Goal: Contribute content

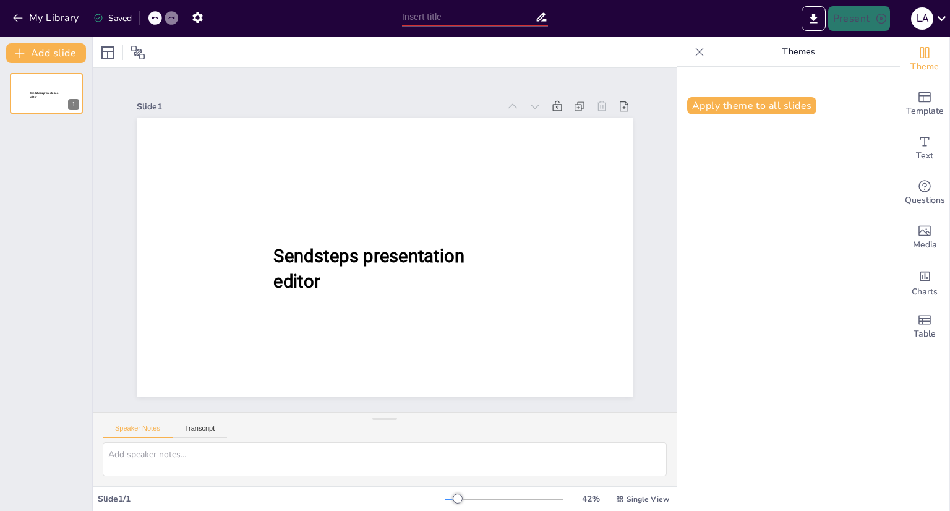
type input "el impacto de stray kids"
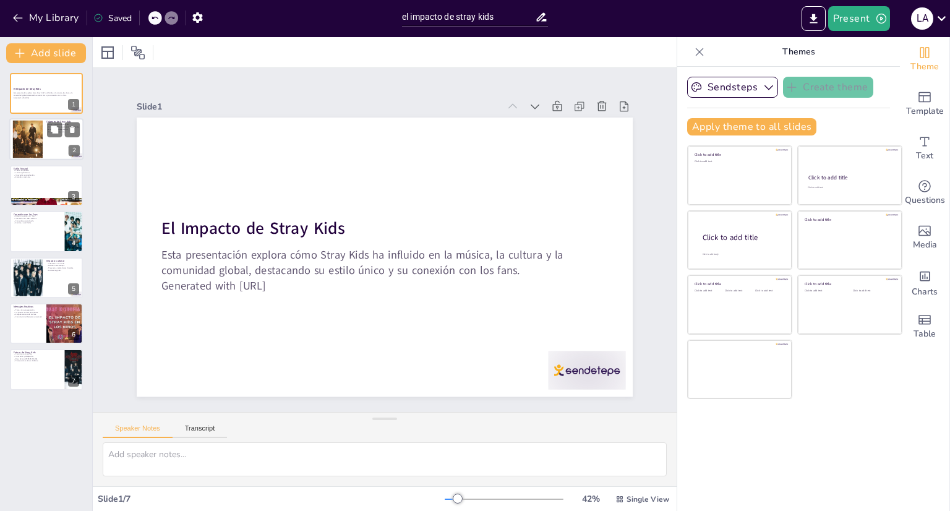
click at [41, 132] on div at bounding box center [27, 140] width 56 height 38
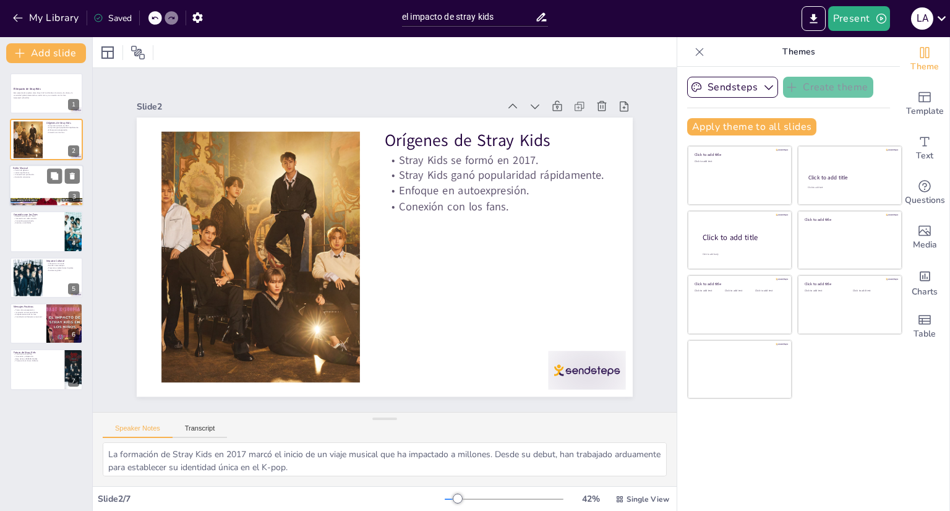
click at [35, 166] on p "Estilo Musical" at bounding box center [46, 168] width 67 height 4
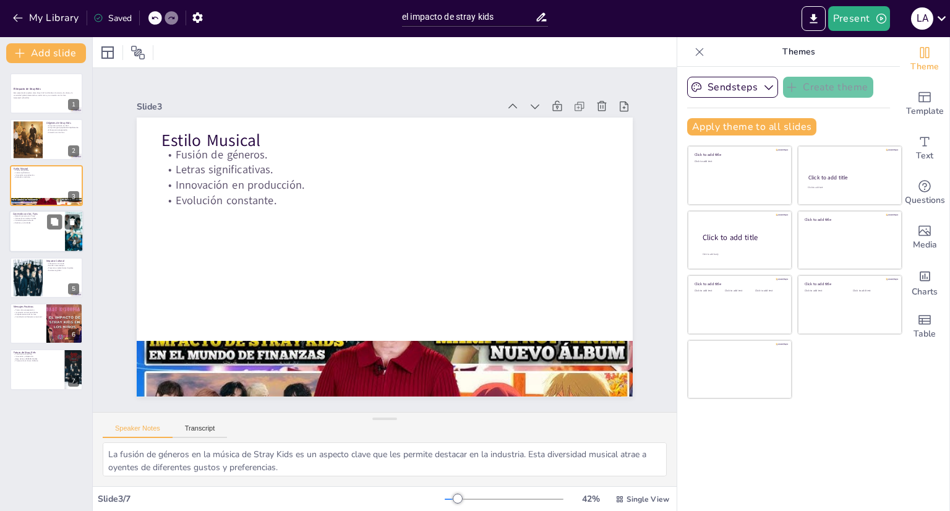
click at [41, 219] on p "Contenido personalizado." at bounding box center [37, 220] width 48 height 2
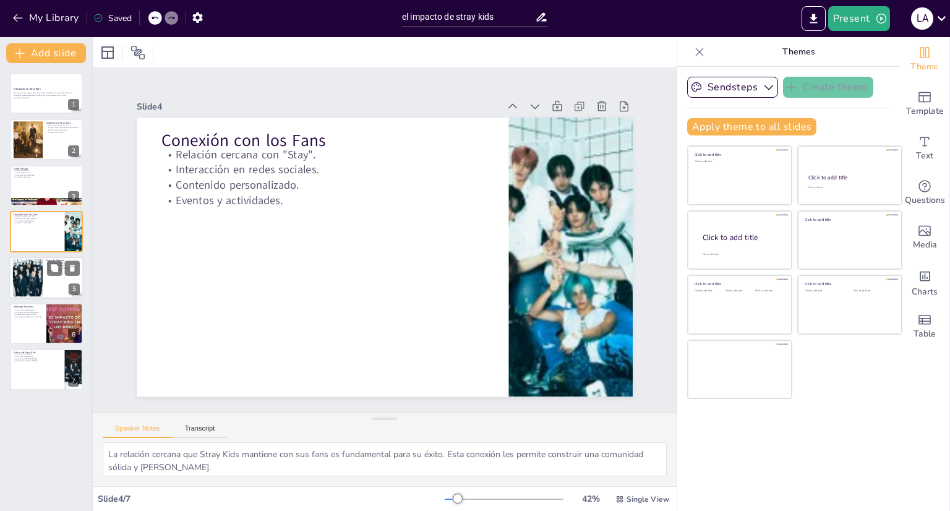
click at [27, 275] on div at bounding box center [28, 277] width 38 height 38
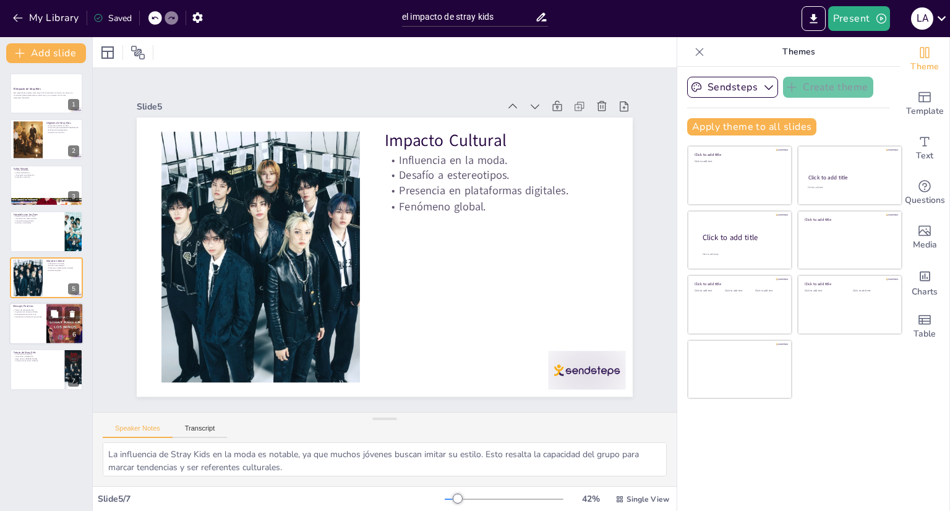
click at [22, 313] on p "Empoderamiento de los fans." at bounding box center [28, 314] width 30 height 2
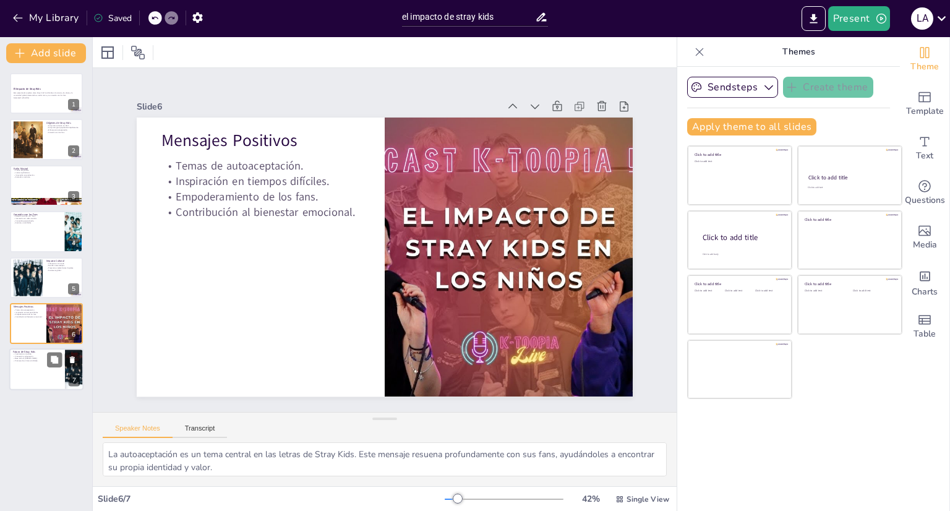
click at [59, 367] on div at bounding box center [46, 370] width 74 height 42
type textarea "El crecimiento constante de Stray Kids es un indicador de su éxito y relevancia…"
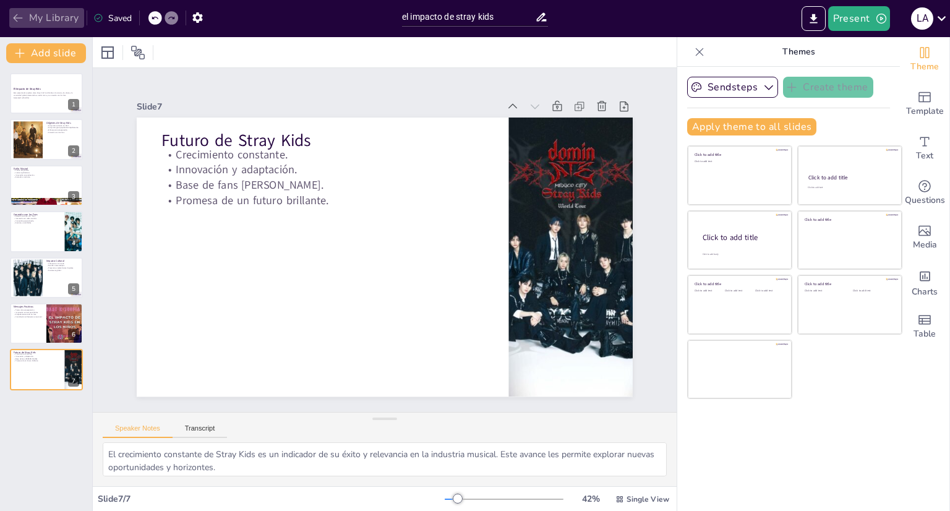
click at [10, 19] on button "My Library" at bounding box center [46, 18] width 75 height 20
